Goal: Navigation & Orientation: Find specific page/section

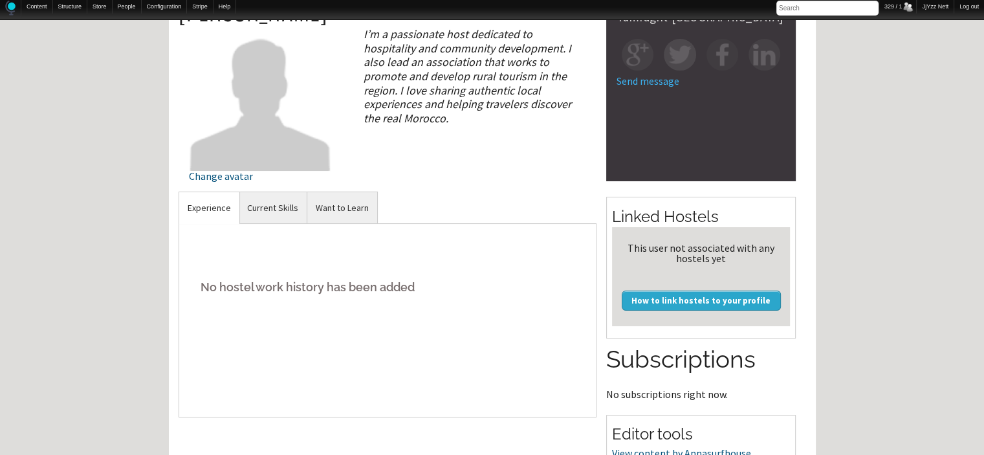
scroll to position [103, 0]
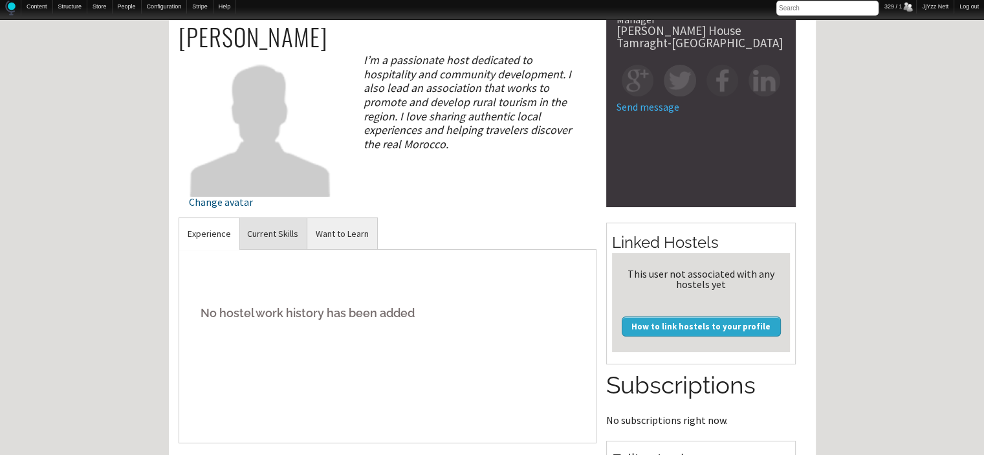
click at [286, 224] on link "Current Skills" at bounding box center [273, 234] width 68 height 32
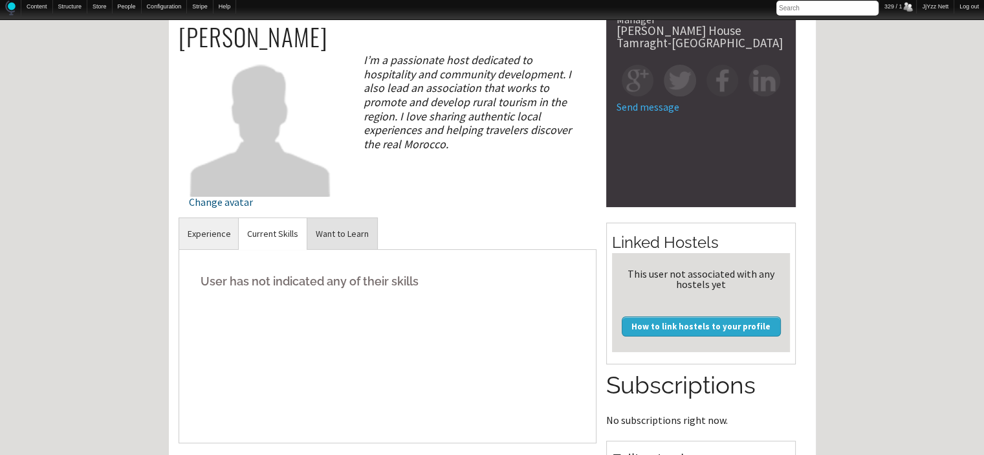
click at [336, 231] on link "Want to Learn" at bounding box center [342, 234] width 70 height 32
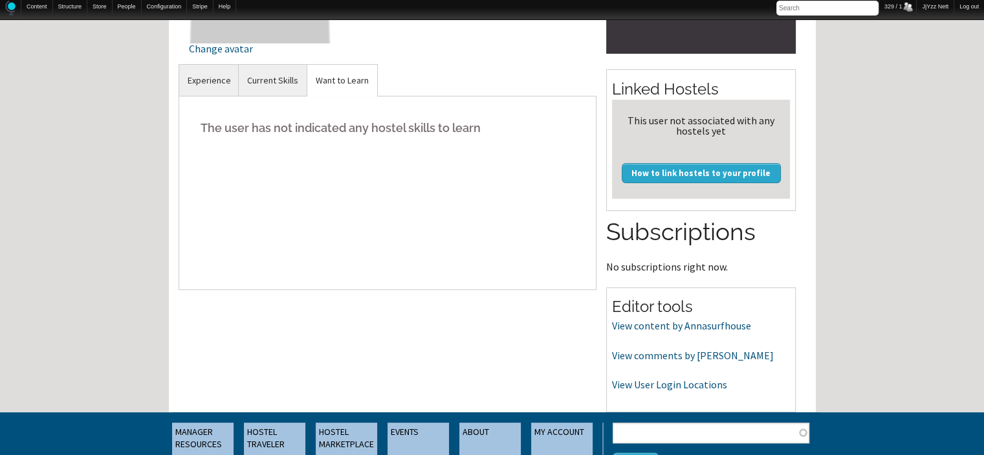
scroll to position [259, 0]
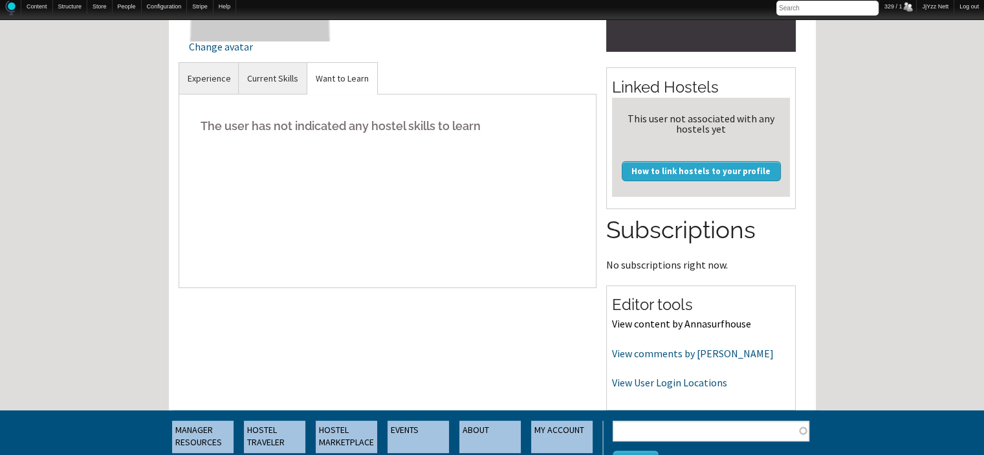
click at [658, 324] on link "View content by Annasurfhouse" at bounding box center [681, 323] width 139 height 13
click at [652, 349] on link "View comments by [PERSON_NAME]" at bounding box center [693, 353] width 162 height 13
click at [630, 383] on link "View User Login Locations" at bounding box center [669, 382] width 115 height 13
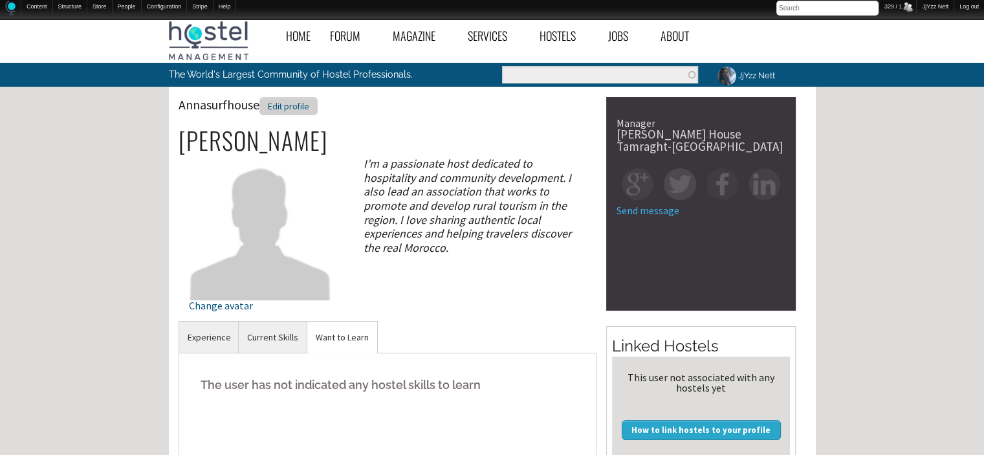
click at [288, 98] on div "Edit profile" at bounding box center [288, 106] width 58 height 19
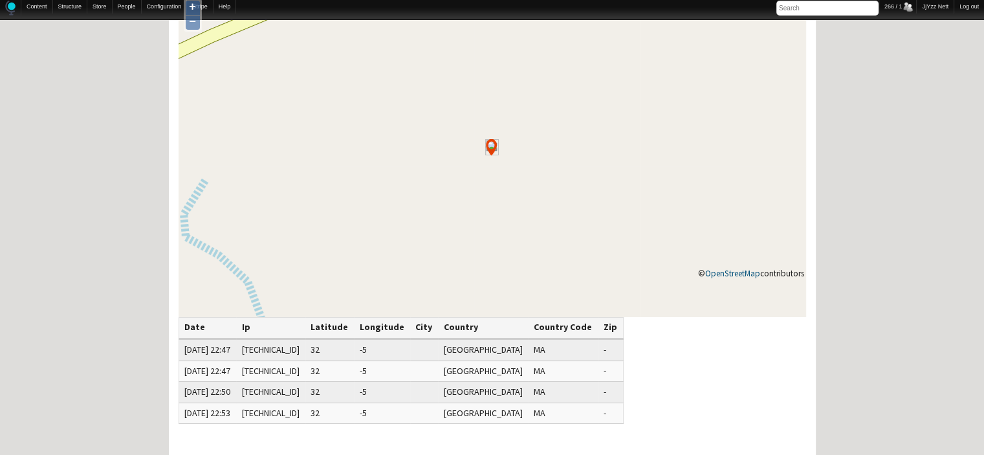
click at [630, 383] on div "+ − © OpenStreetMap contributors Date Ip Latitude Longitude City Country Countr…" at bounding box center [492, 320] width 647 height 653
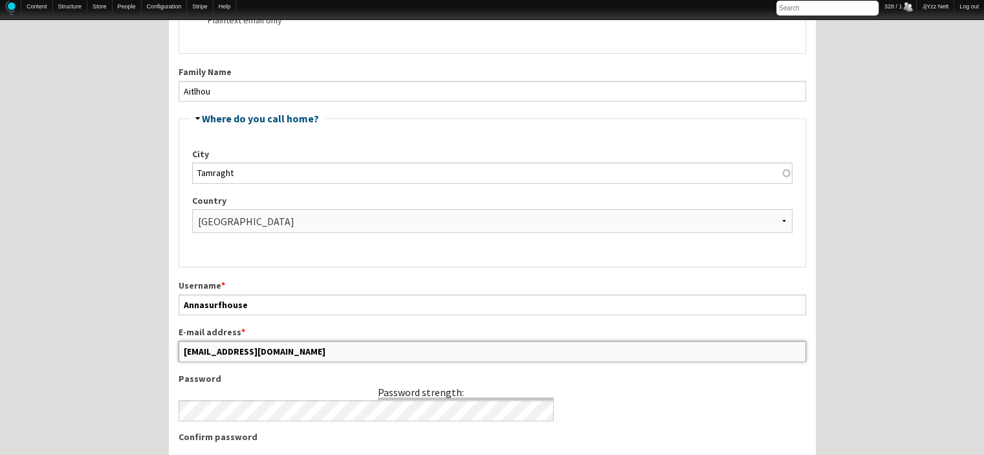
scroll to position [360, 0]
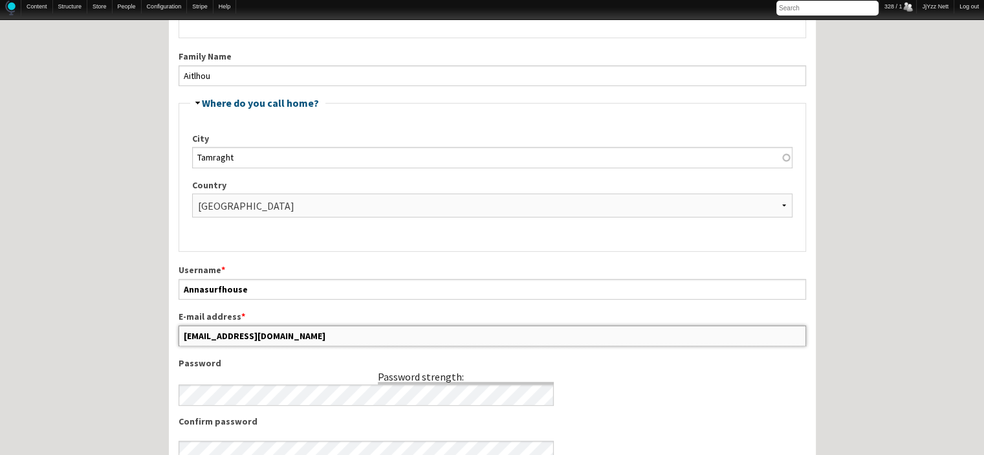
drag, startPoint x: 320, startPoint y: 434, endPoint x: 127, endPoint y: 436, distance: 193.4
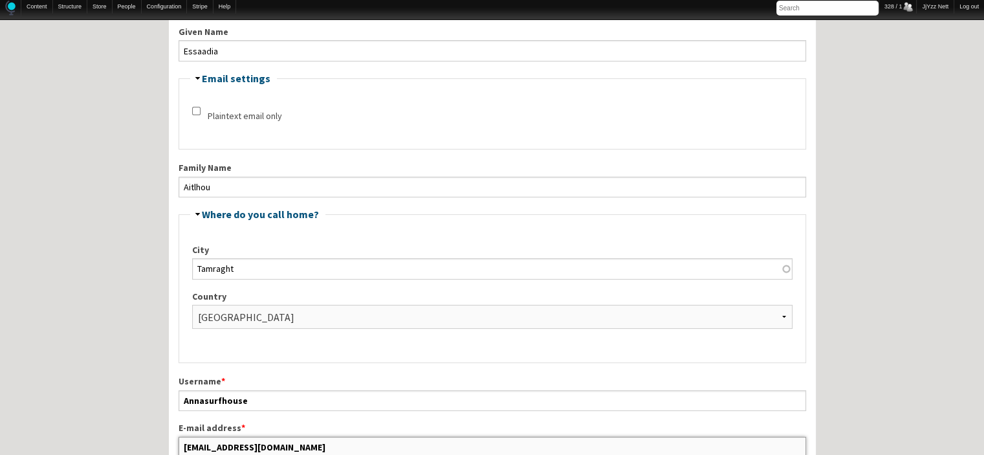
scroll to position [248, 0]
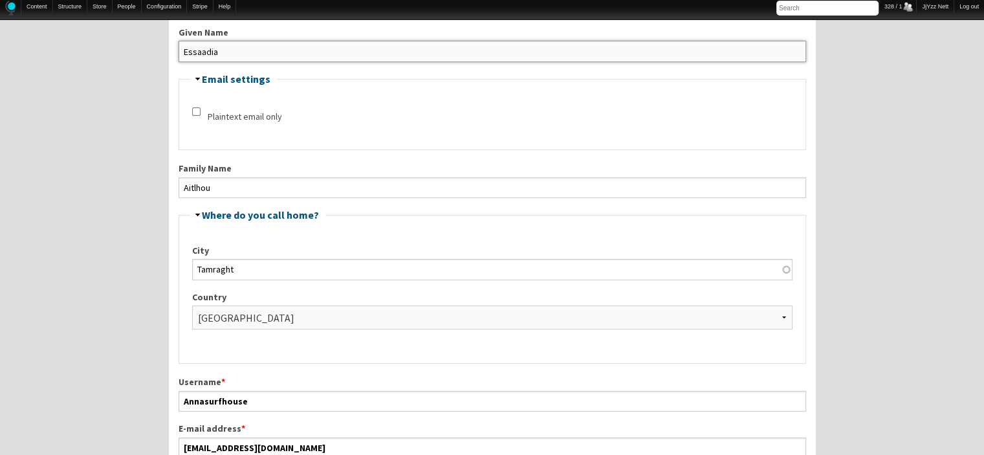
drag, startPoint x: 236, startPoint y: 44, endPoint x: 116, endPoint y: 35, distance: 120.0
